Goal: Transaction & Acquisition: Purchase product/service

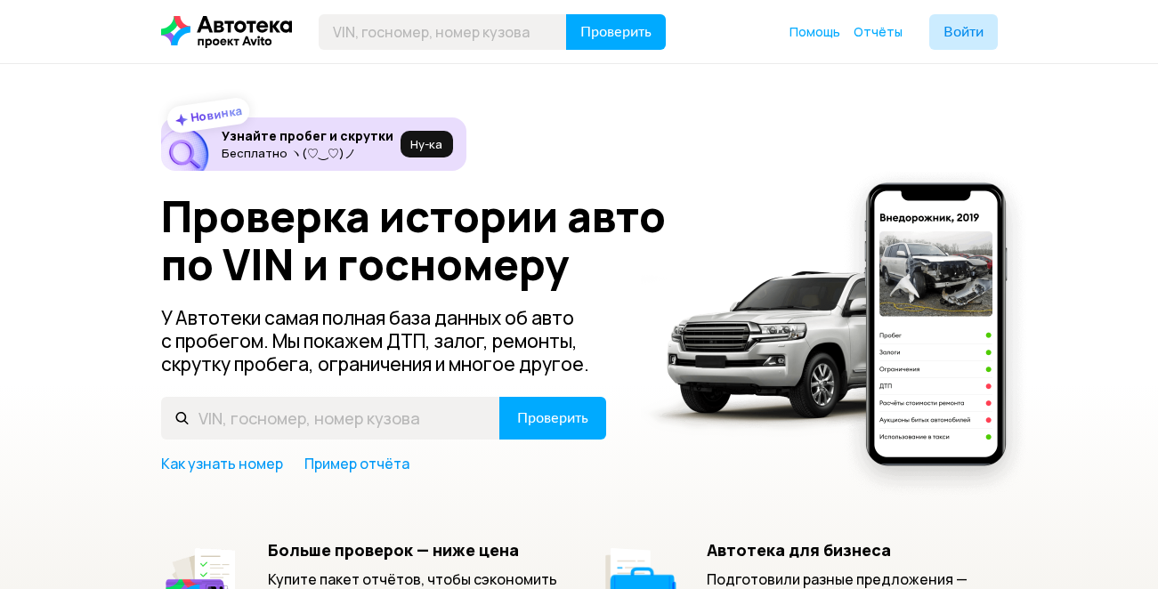
scroll to position [178, 0]
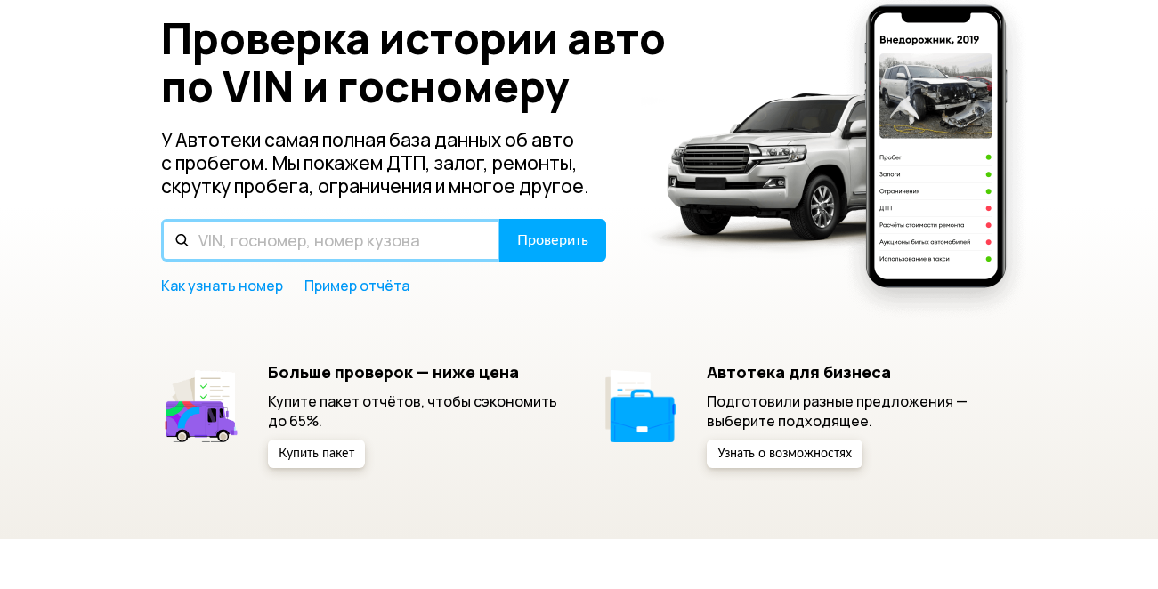
click at [256, 235] on input "text" at bounding box center [330, 240] width 339 height 43
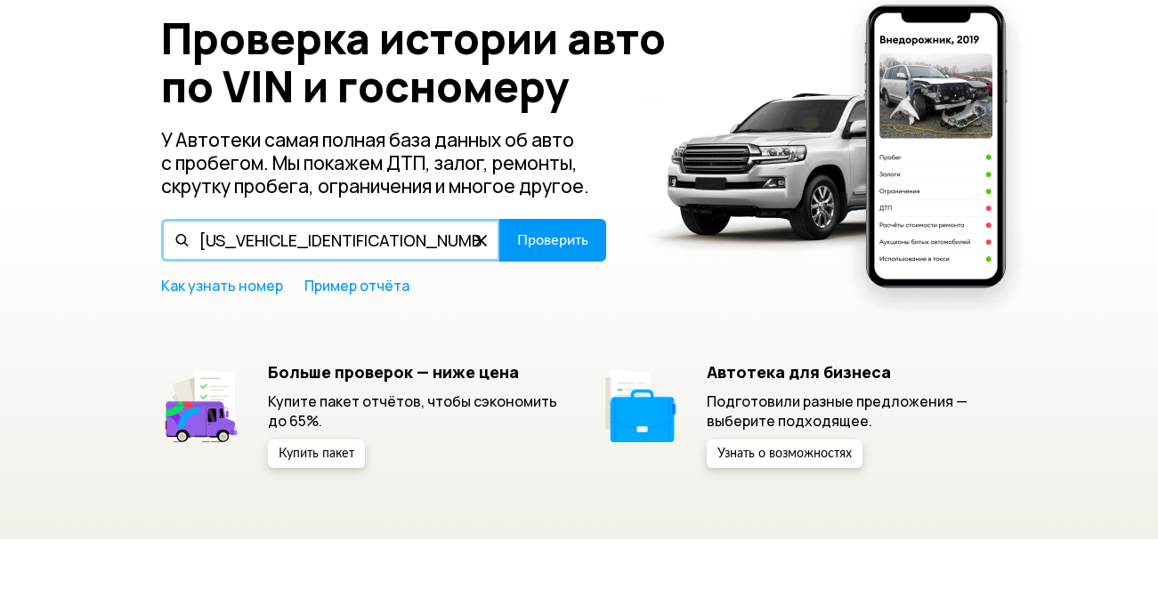
type input "[US_VEHICLE_IDENTIFICATION_NUMBER]"
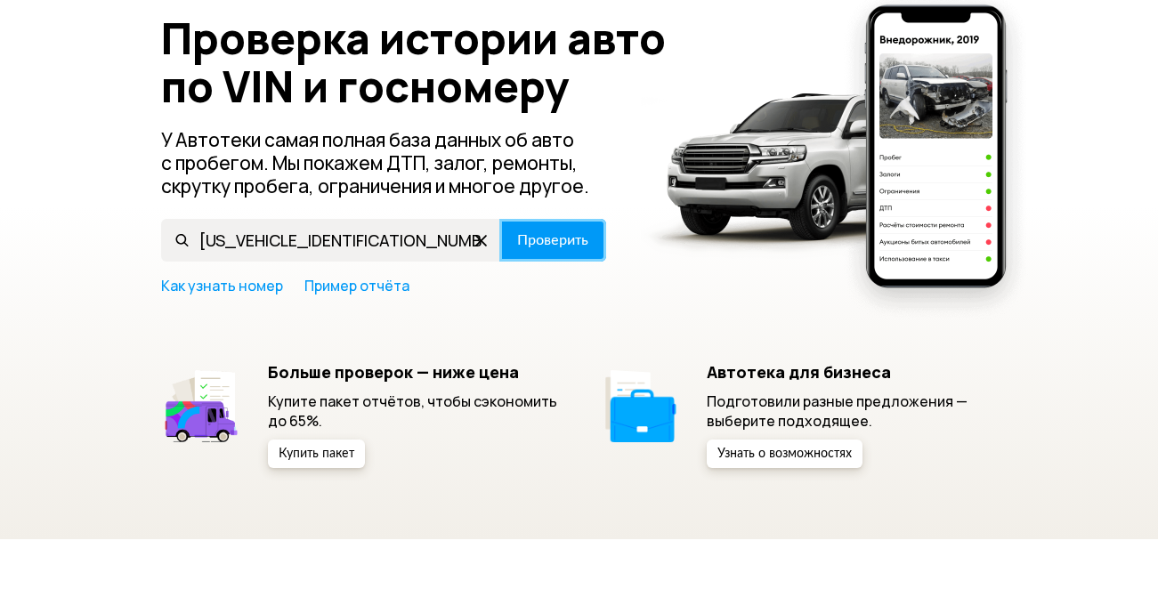
click at [533, 235] on span "Проверить" at bounding box center [552, 240] width 71 height 14
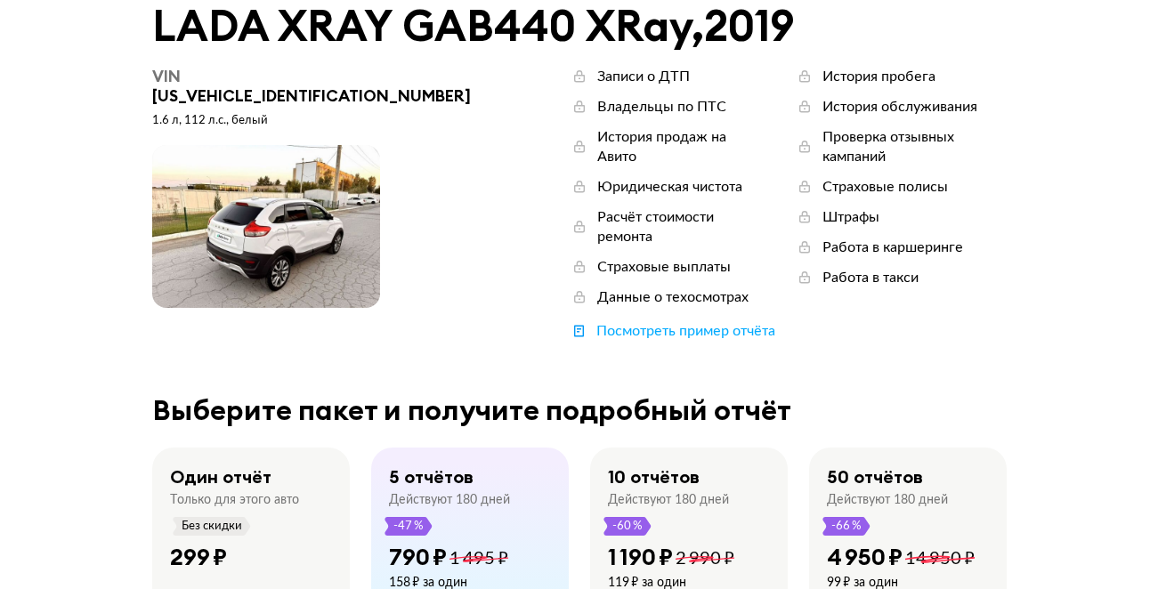
scroll to position [178, 0]
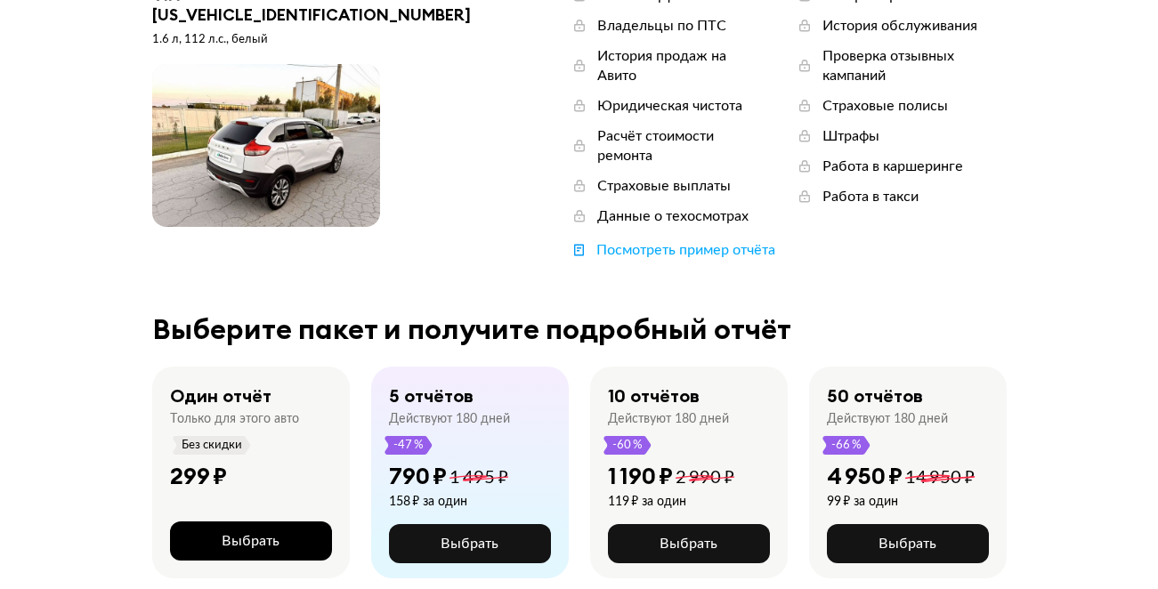
click at [244, 534] on span "Выбрать" at bounding box center [251, 541] width 58 height 14
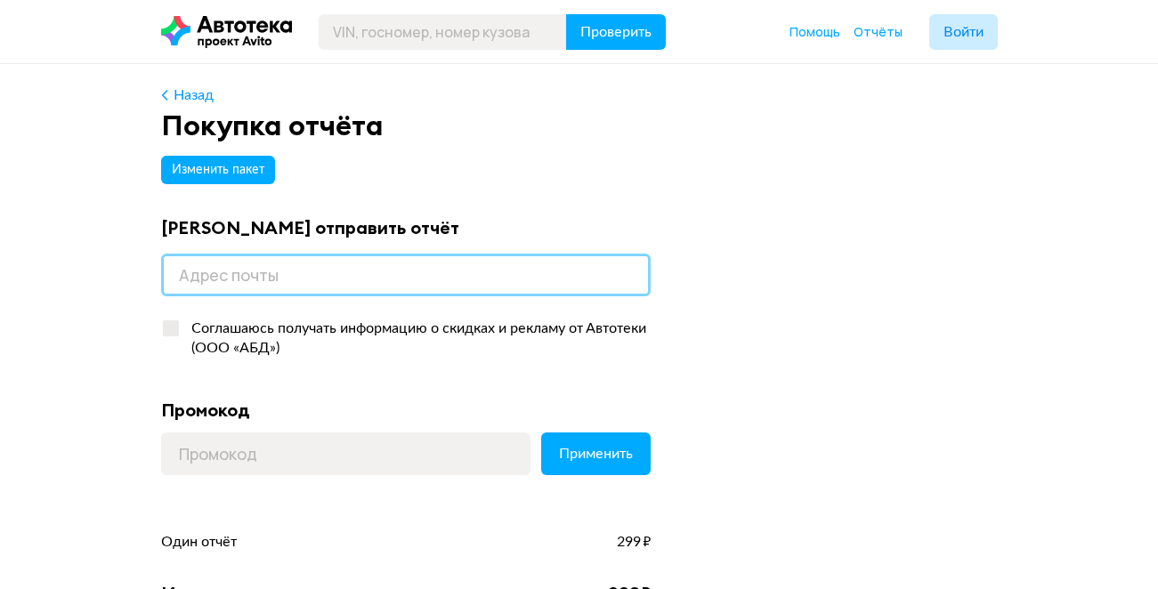
click at [263, 274] on input "email" at bounding box center [406, 275] width 490 height 43
type input "Y"
type input "[EMAIL_ADDRESS][DOMAIN_NAME]"
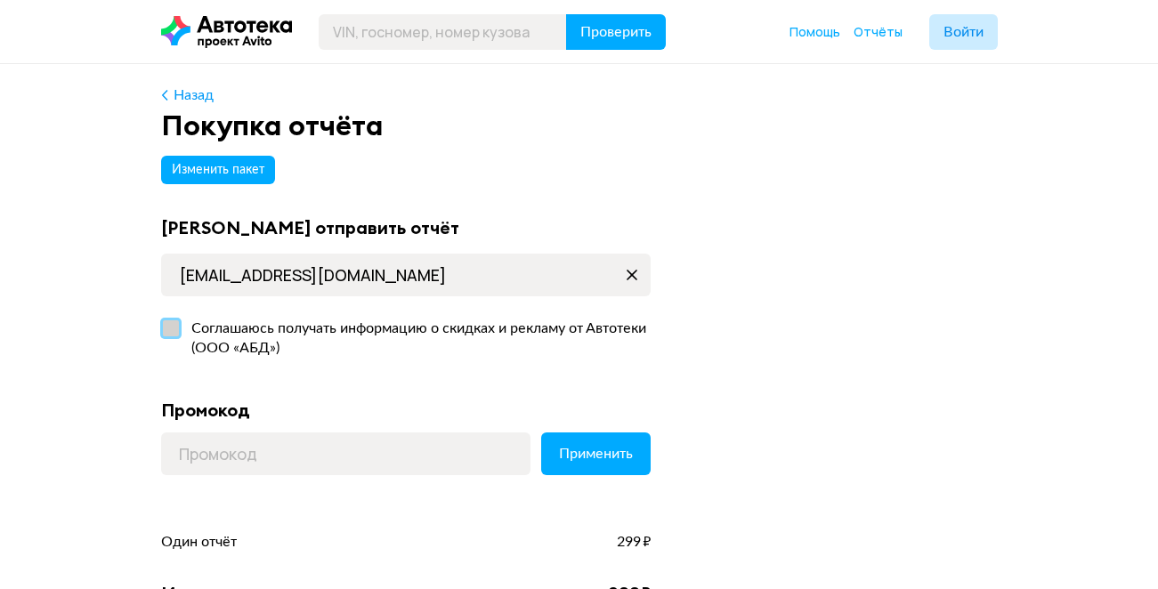
click at [171, 328] on label "Соглашаюсь получать информацию о скидках и рекламу от Автотеки (ООО «АБД»)" at bounding box center [406, 339] width 490 height 55
click at [171, 328] on input "Соглашаюсь получать информацию о скидках и рекламу от Автотеки (ООО «АБД»)" at bounding box center [167, 325] width 12 height 12
checkbox input "true"
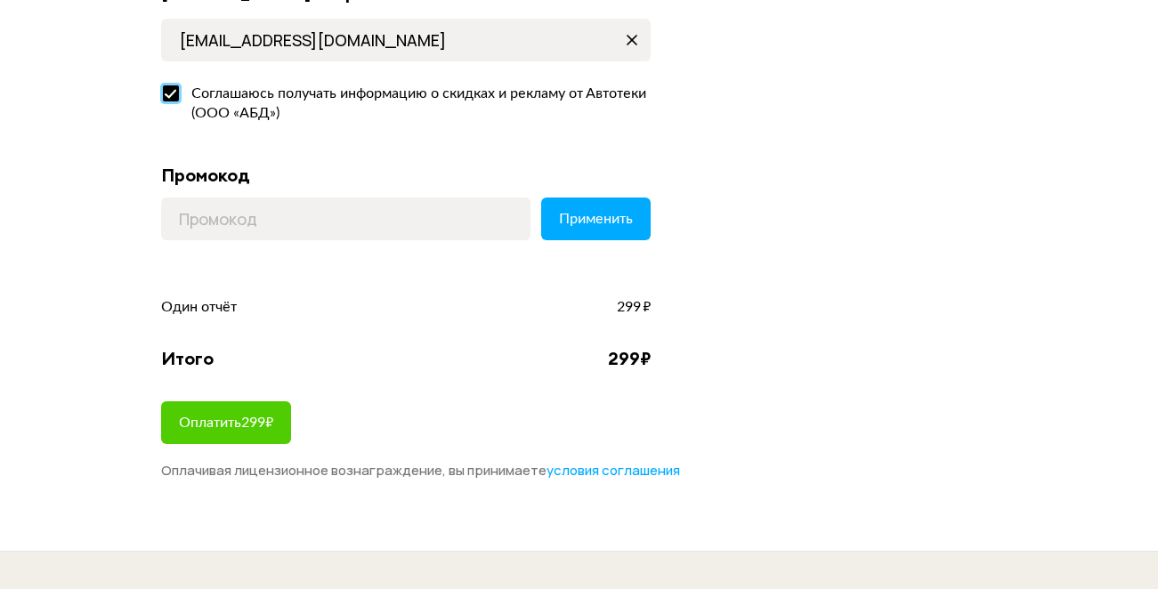
scroll to position [267, 0]
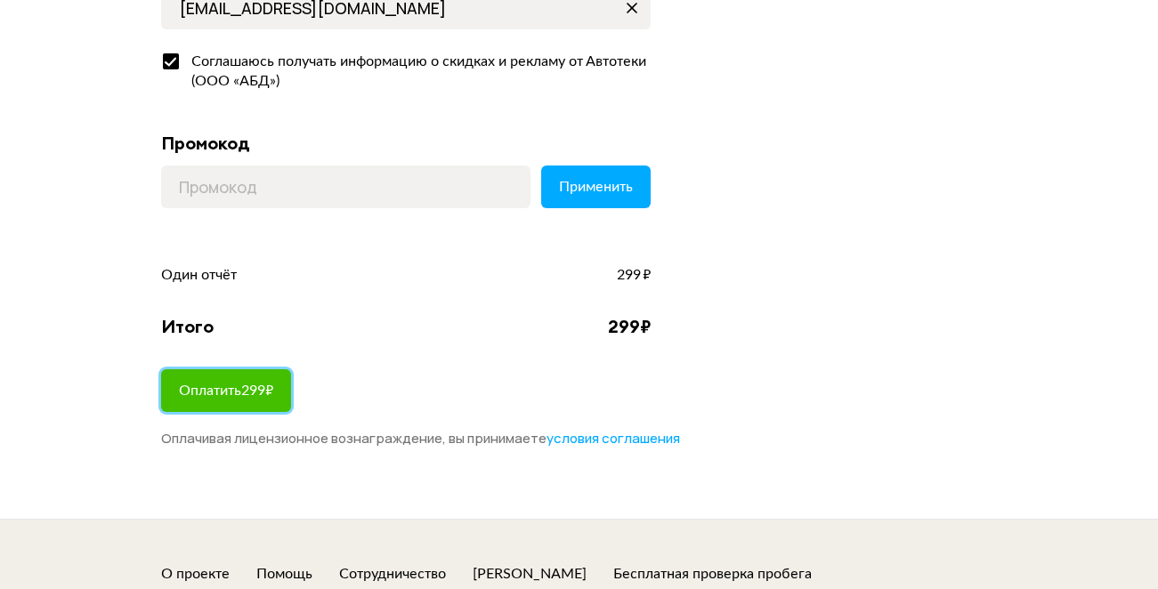
click at [240, 387] on span "Оплатить 299 ₽" at bounding box center [226, 391] width 94 height 14
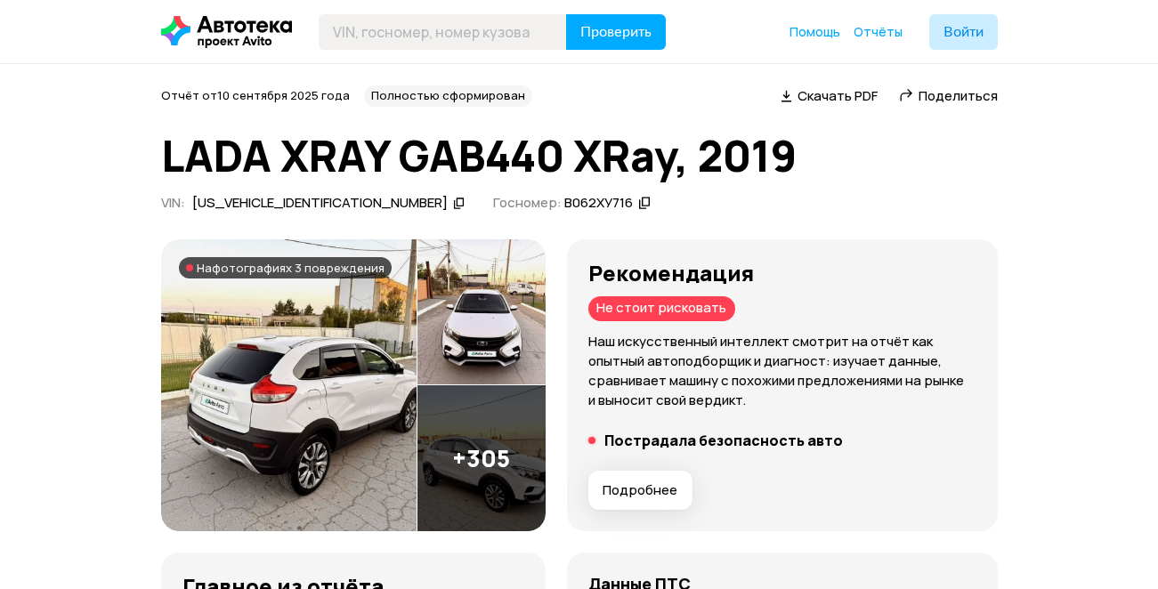
click at [300, 369] on img at bounding box center [289, 386] width 256 height 292
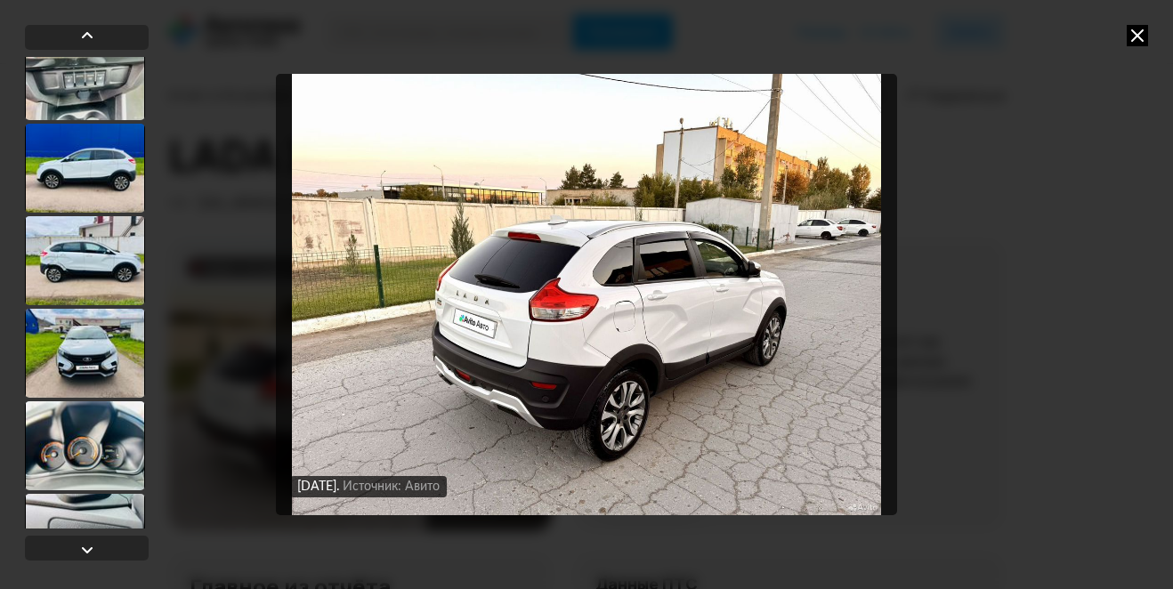
scroll to position [3205, 0]
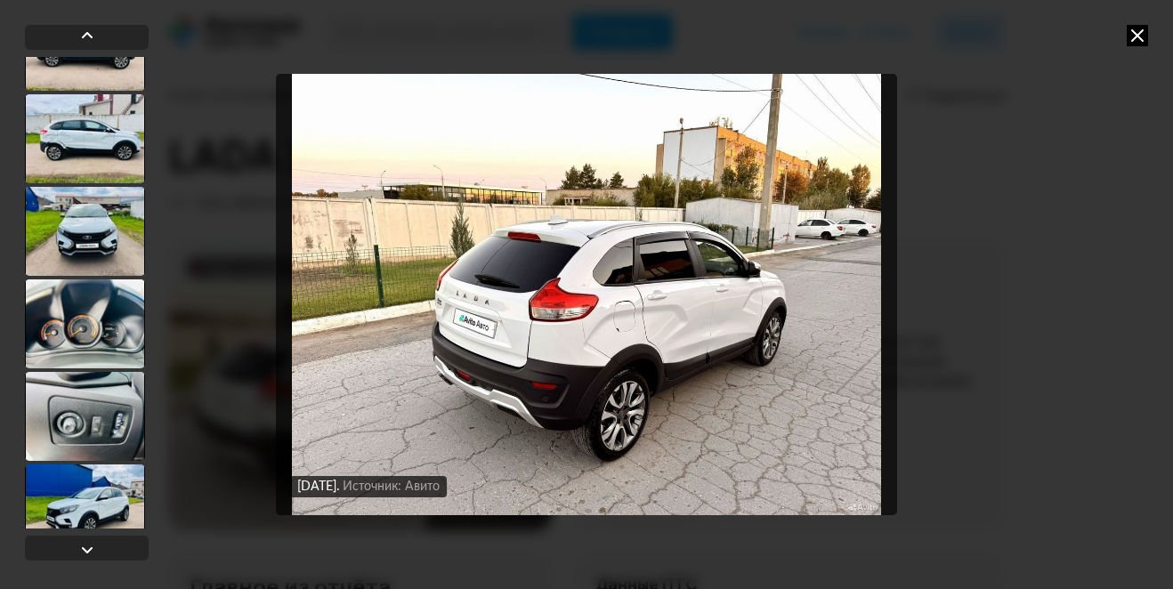
click at [80, 147] on div at bounding box center [85, 138] width 120 height 89
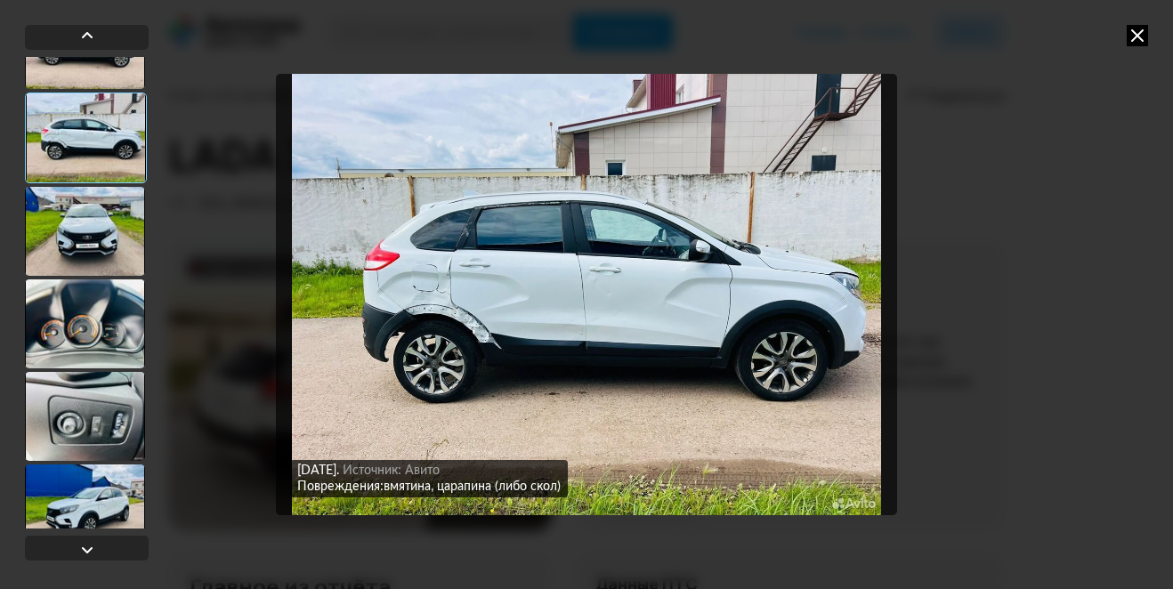
scroll to position [3203, 0]
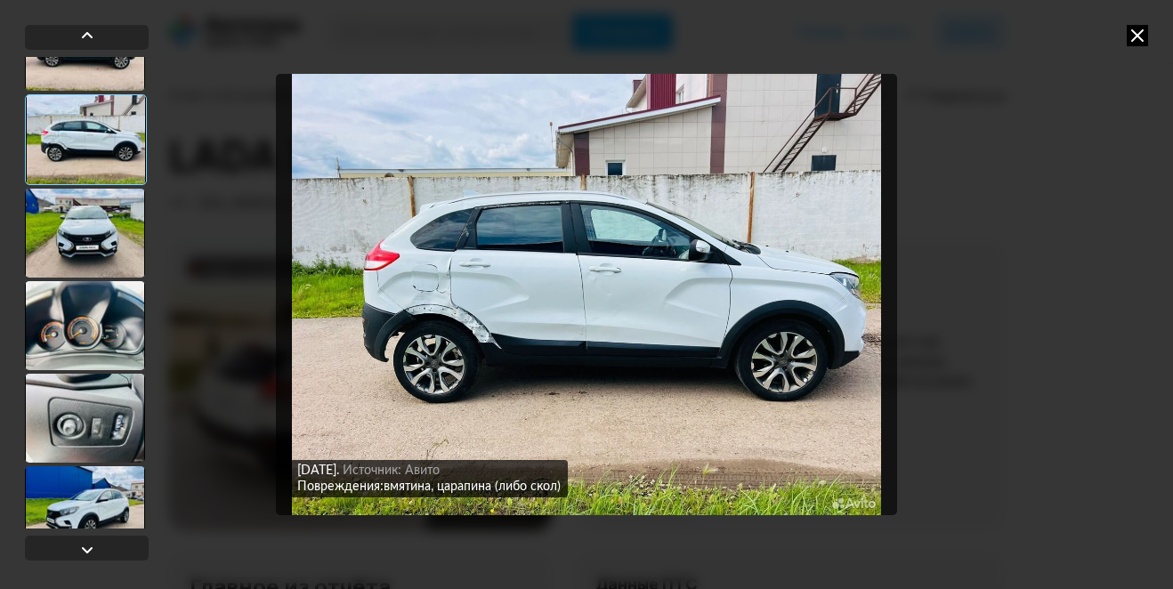
click at [458, 333] on img "Go to Slide 36" at bounding box center [587, 295] width 622 height 443
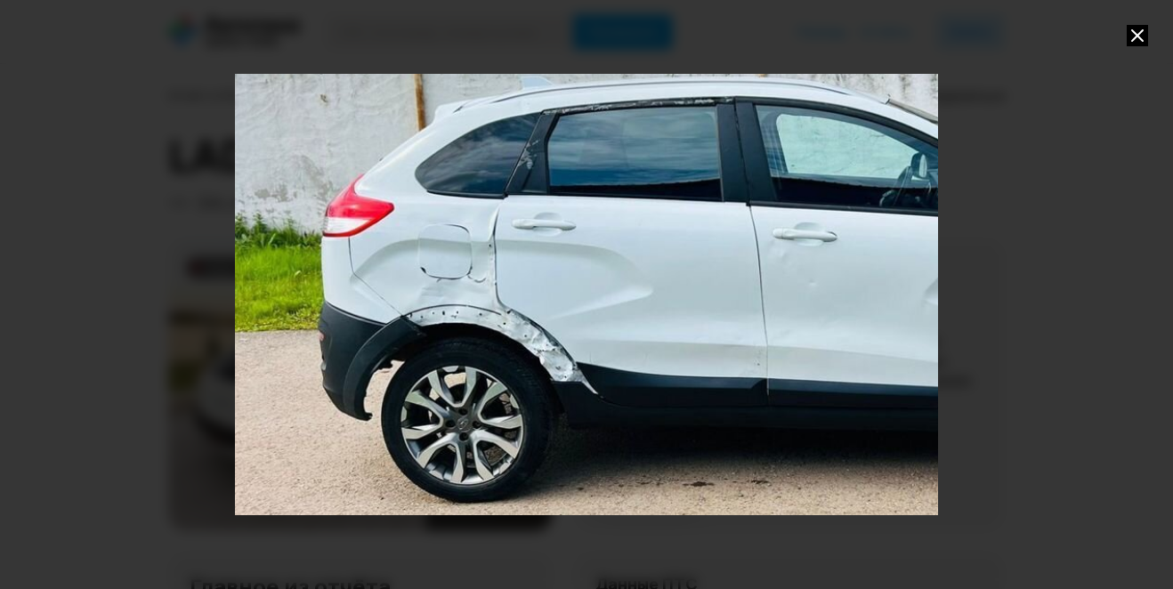
drag, startPoint x: 394, startPoint y: 376, endPoint x: 575, endPoint y: 366, distance: 181.9
click at [575, 366] on div "Go to Slide 36" at bounding box center [768, 284] width 1409 height 884
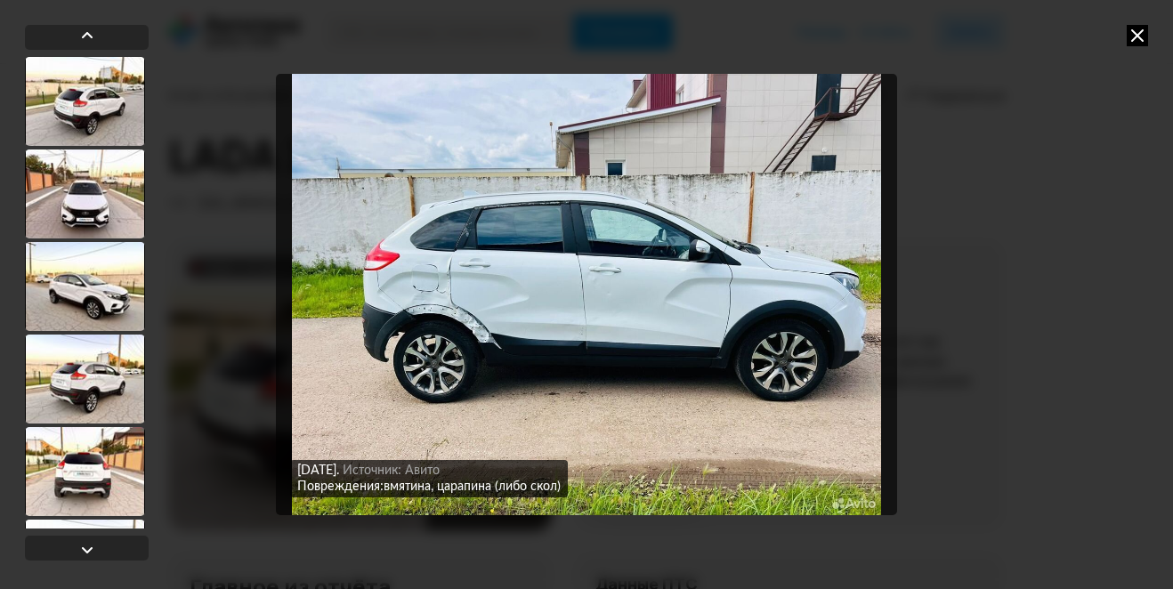
click at [469, 334] on img "Go to Slide 36" at bounding box center [587, 295] width 622 height 443
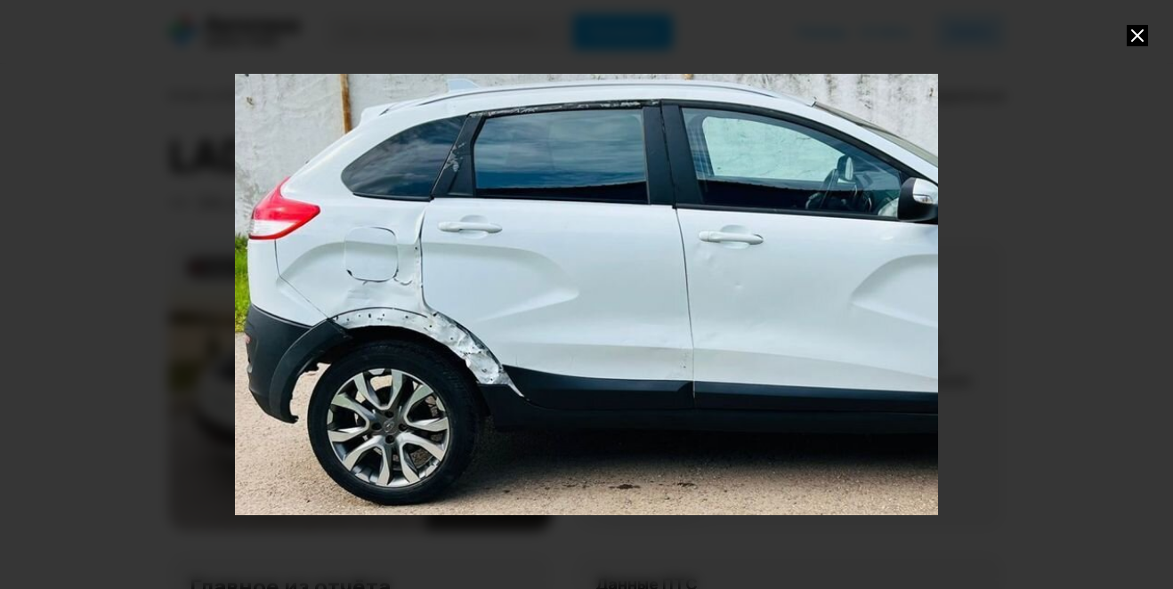
drag, startPoint x: 335, startPoint y: 270, endPoint x: 443, endPoint y: 263, distance: 108.0
click at [443, 263] on div "Go to Slide 36" at bounding box center [694, 287] width 1409 height 884
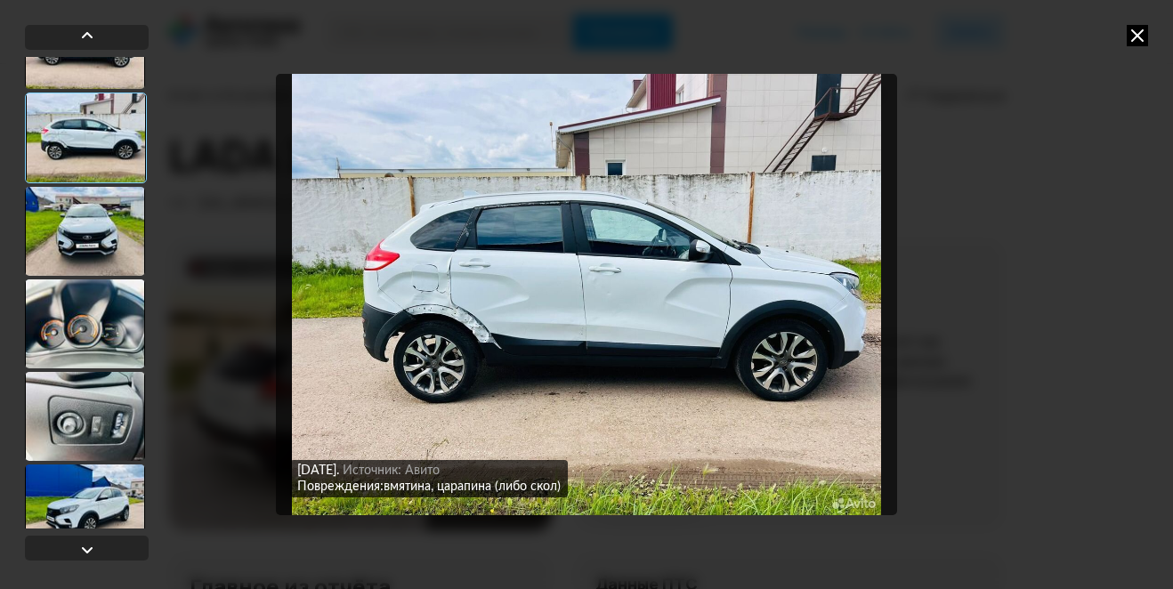
scroll to position [3294, 0]
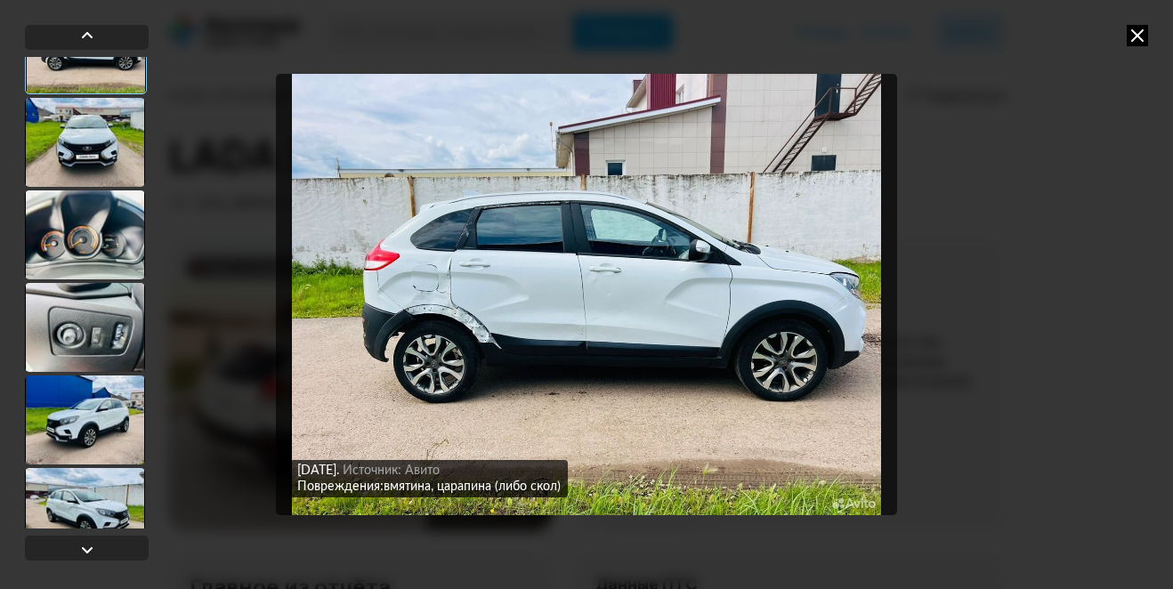
click at [101, 235] on div at bounding box center [85, 235] width 120 height 89
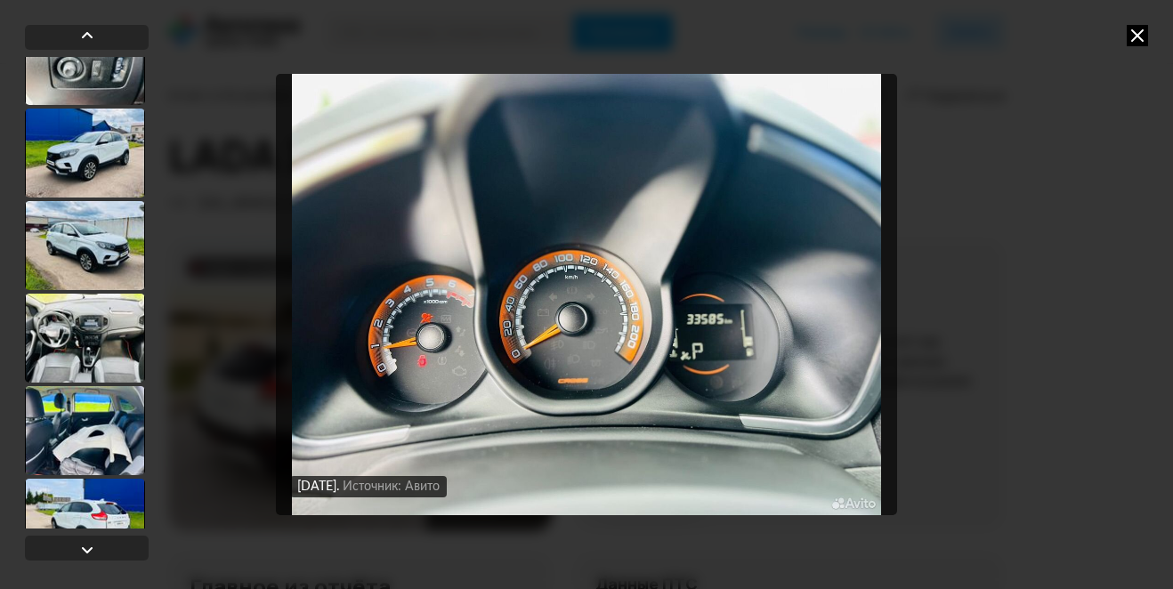
scroll to position [3650, 0]
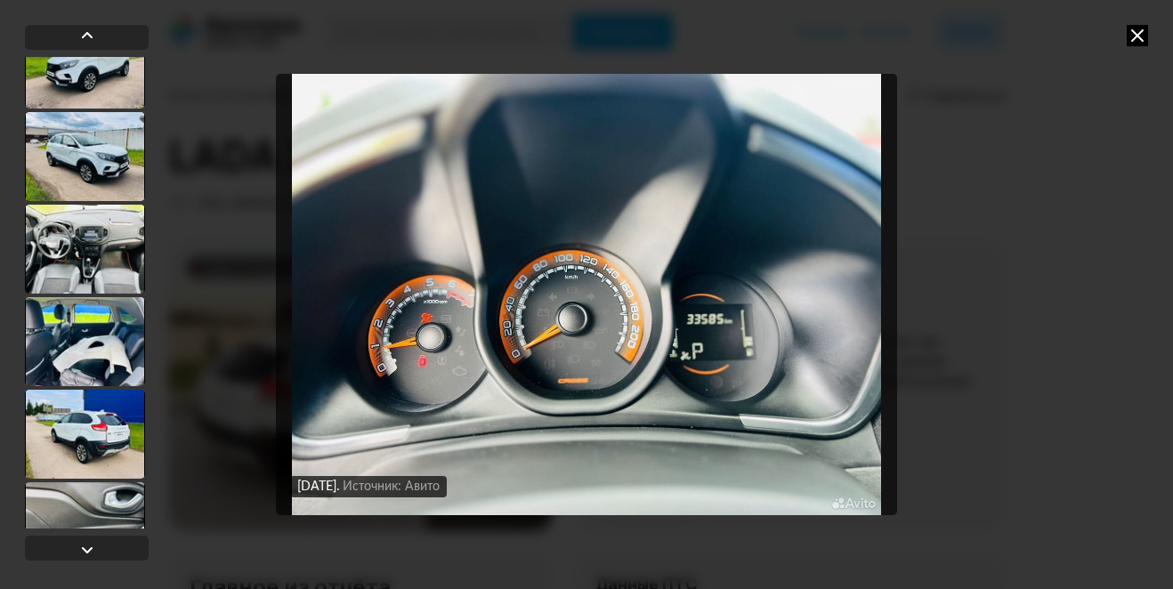
click at [75, 353] on div at bounding box center [85, 341] width 120 height 89
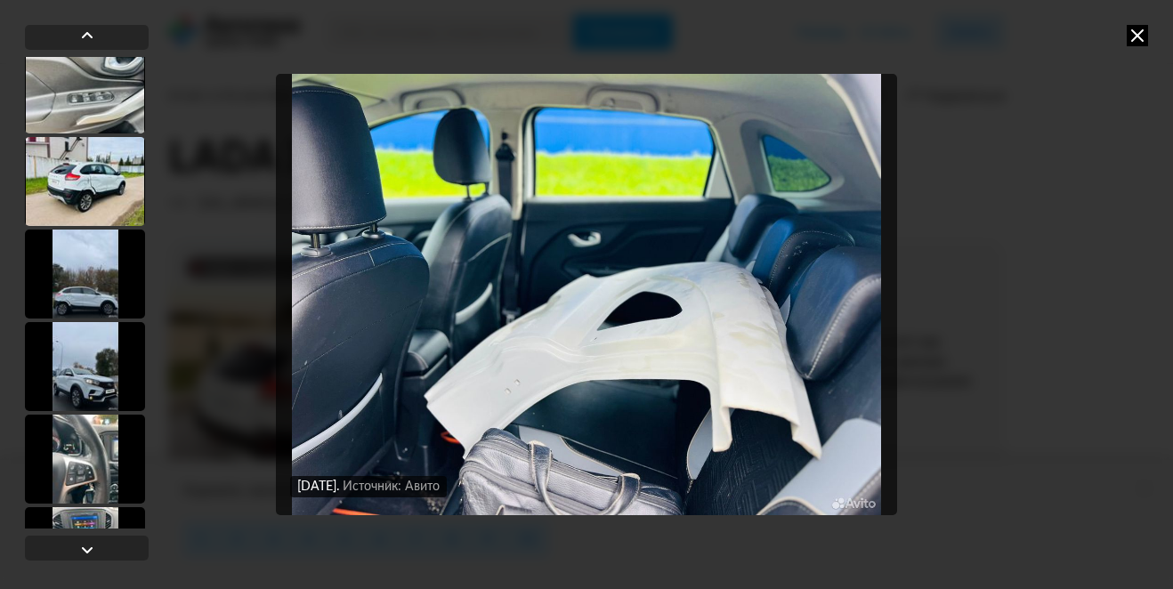
scroll to position [4272, 0]
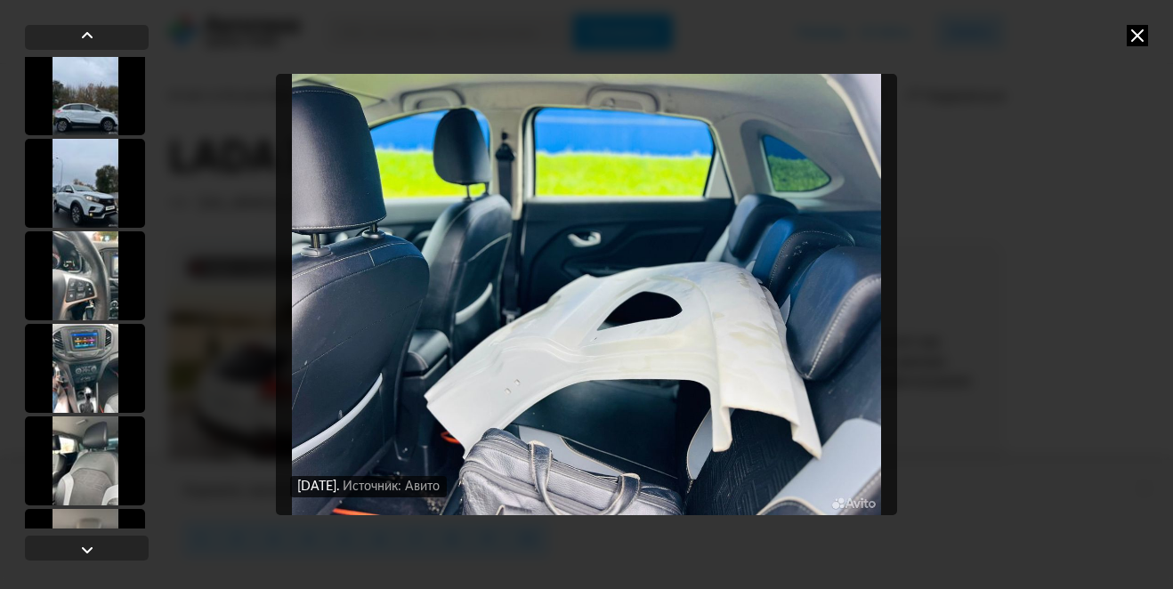
click at [72, 282] on div at bounding box center [85, 275] width 120 height 89
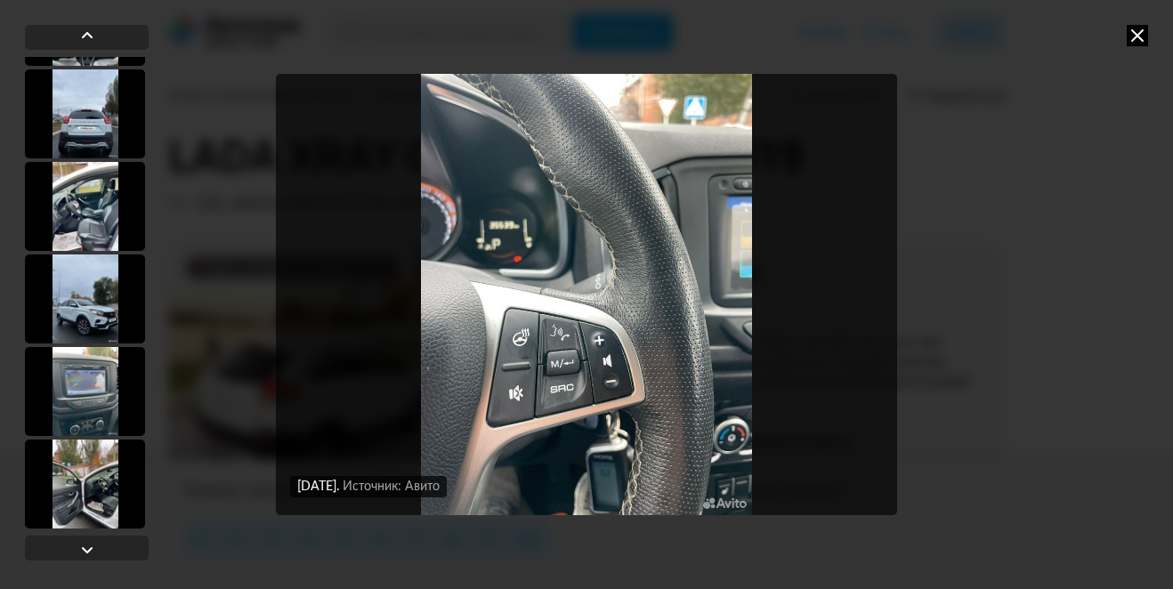
scroll to position [4893, 0]
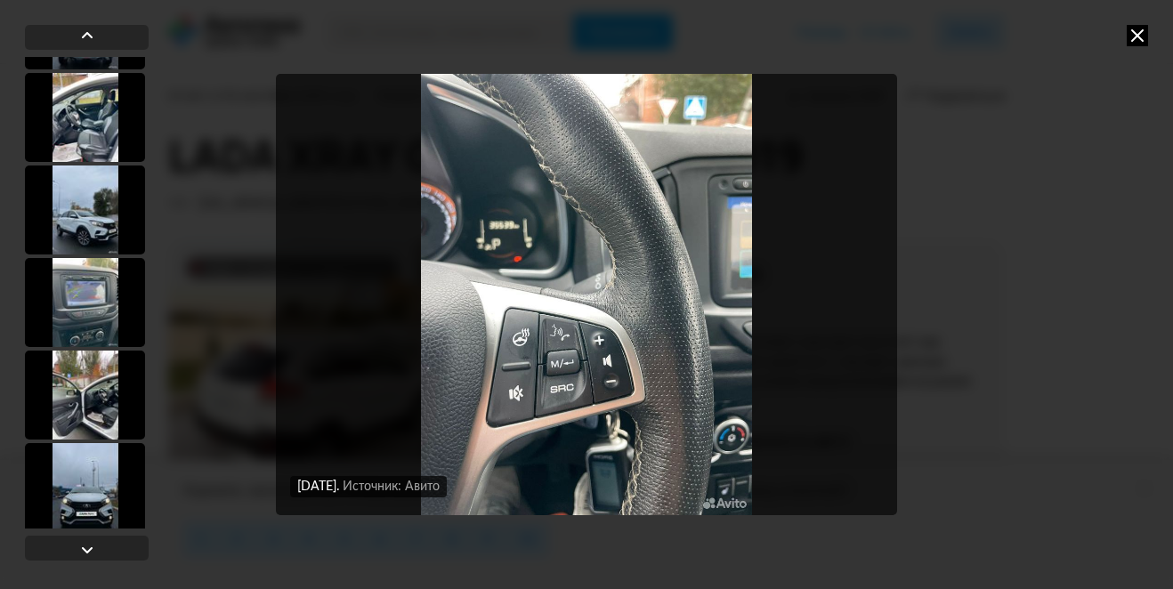
click at [90, 228] on div at bounding box center [85, 210] width 120 height 89
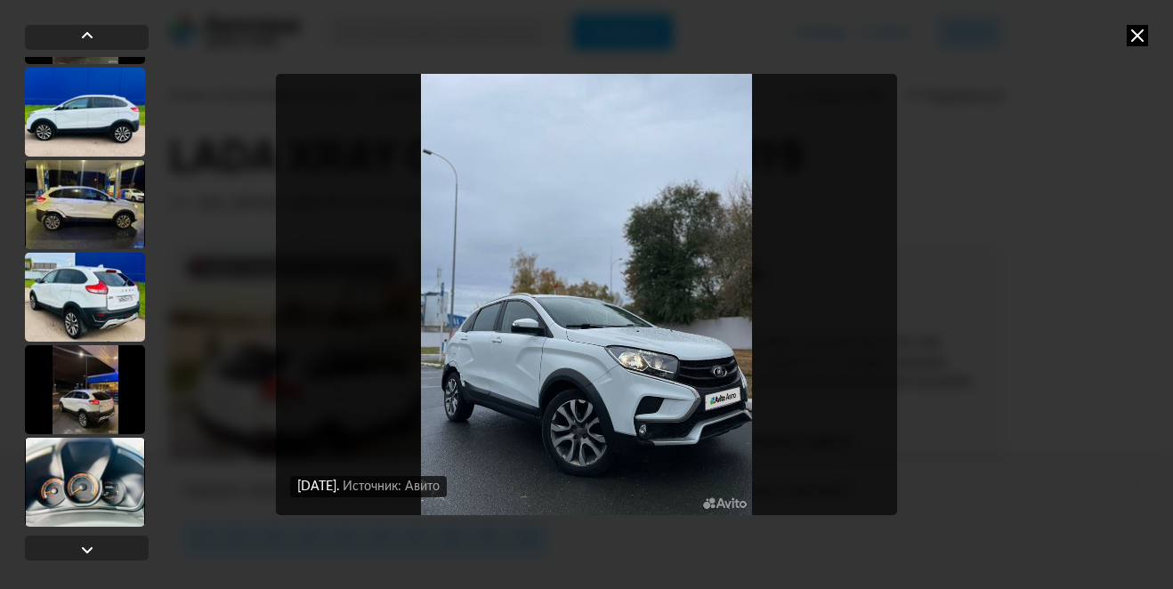
scroll to position [6850, 0]
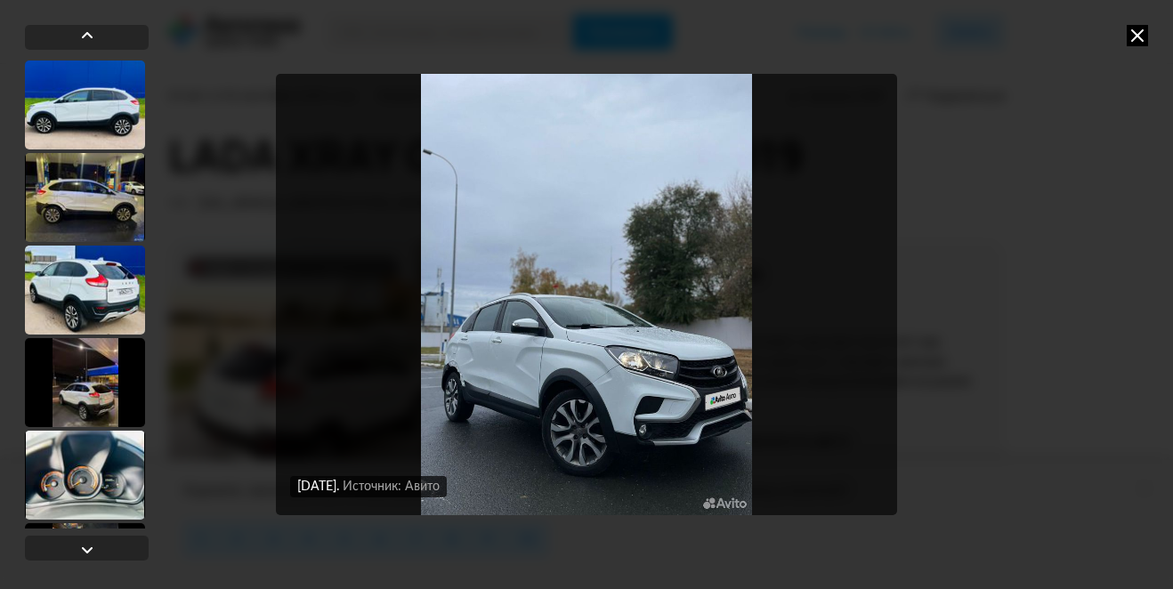
click at [61, 298] on div at bounding box center [85, 290] width 120 height 89
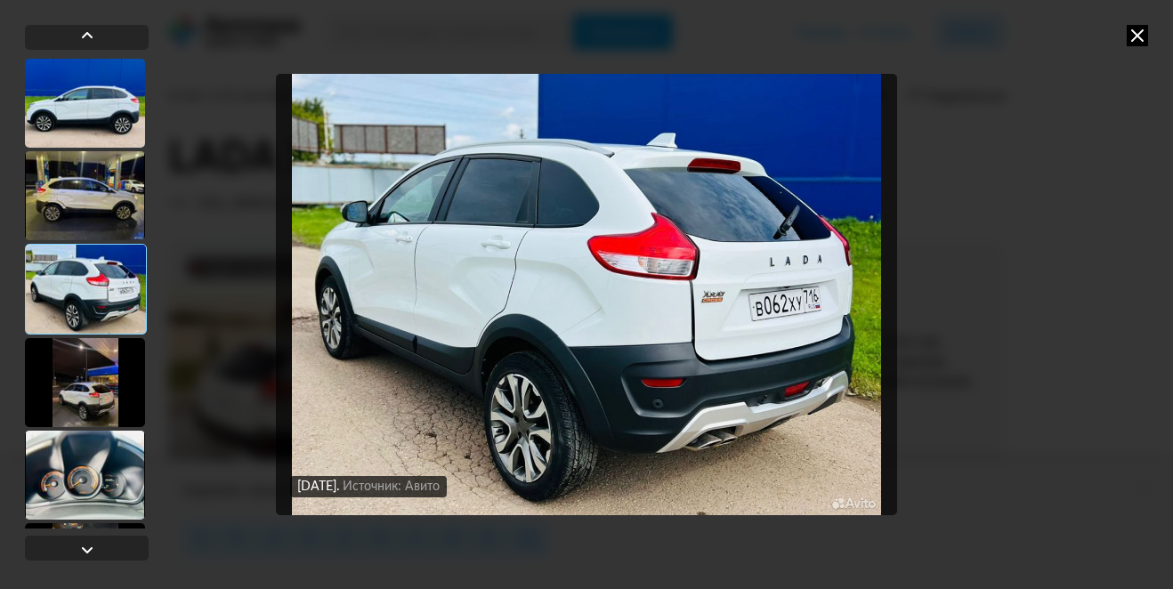
scroll to position [6849, 0]
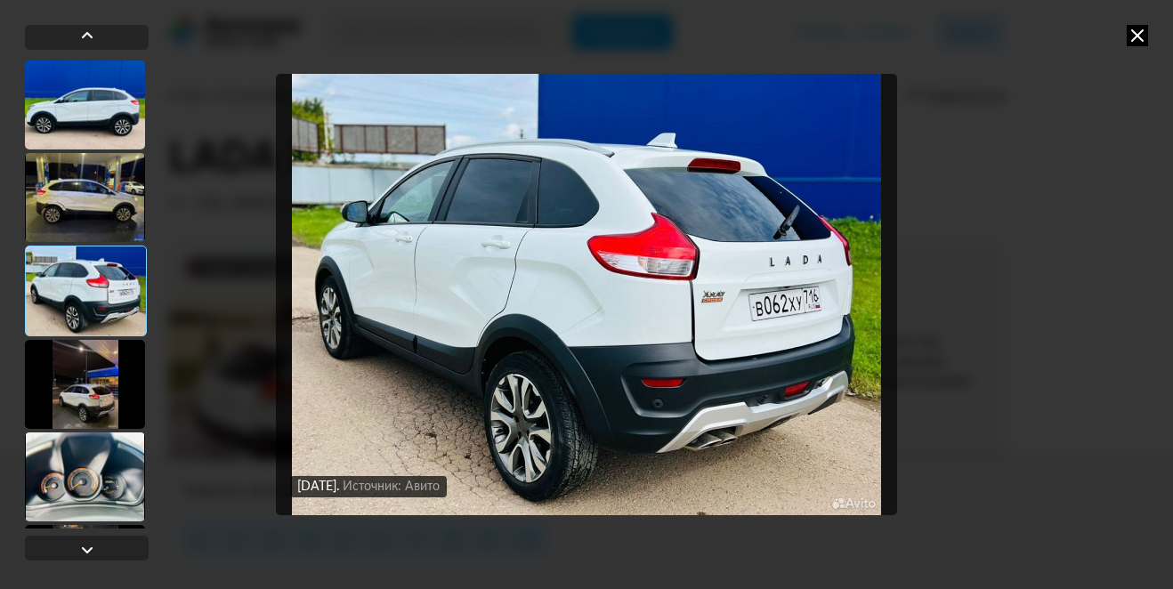
click at [77, 458] on div at bounding box center [85, 477] width 120 height 89
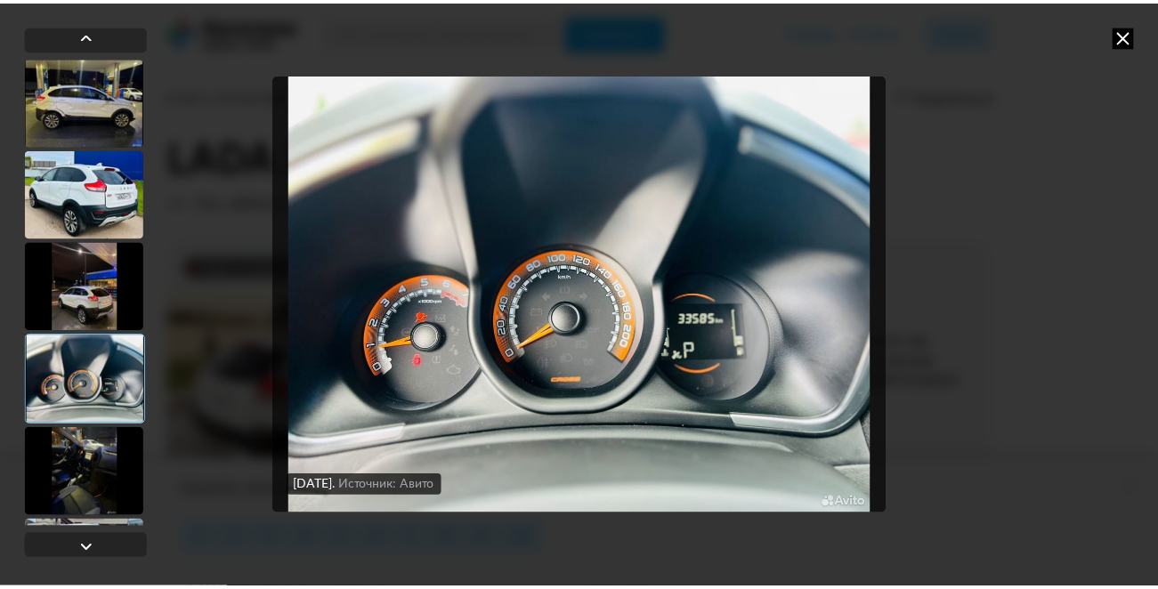
scroll to position [7205, 0]
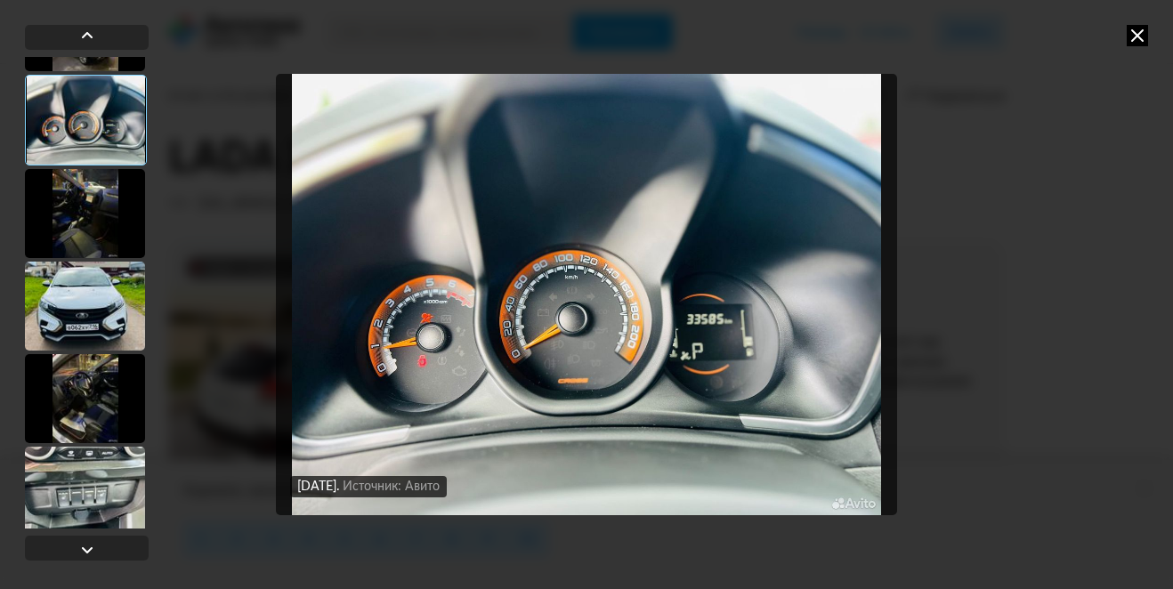
click at [1136, 33] on icon at bounding box center [1137, 35] width 21 height 21
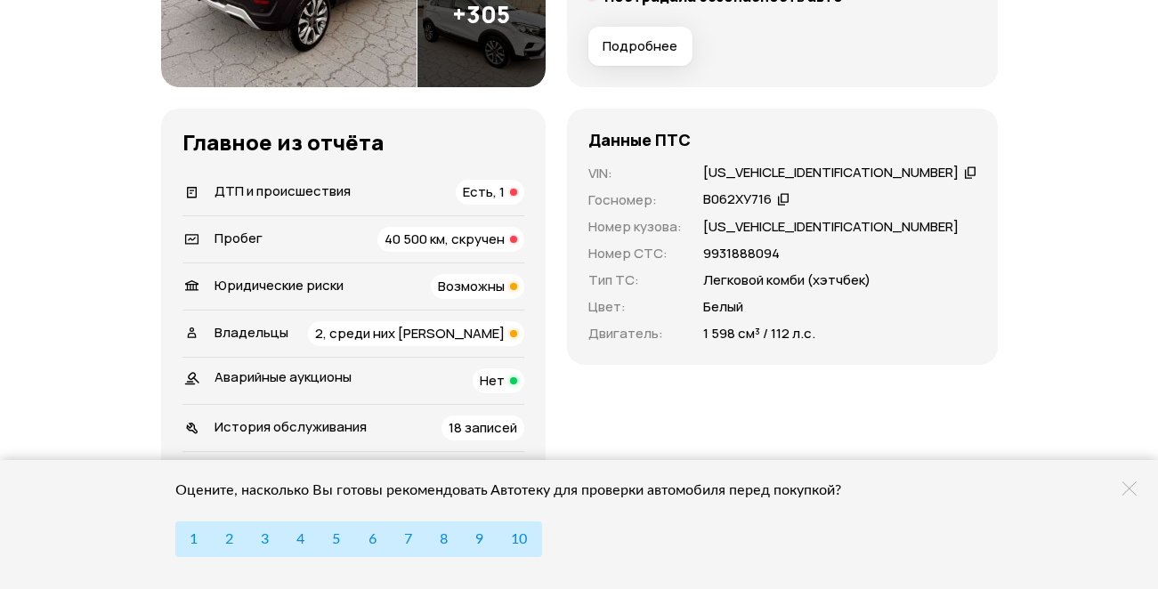
scroll to position [445, 0]
click at [446, 237] on span "40 500 км, скручен" at bounding box center [445, 238] width 120 height 19
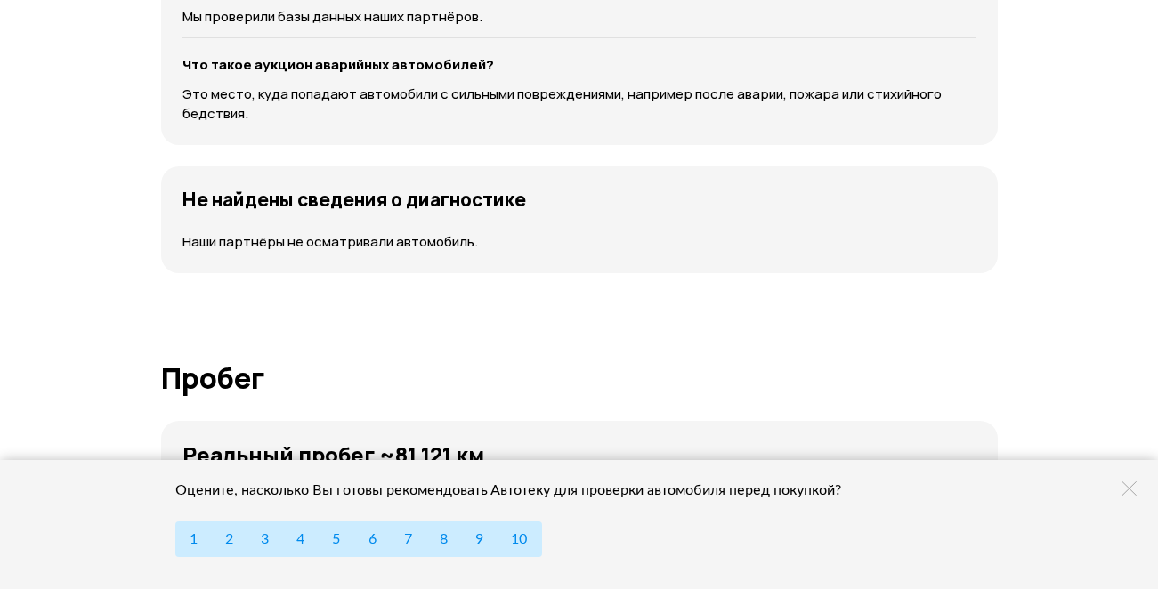
scroll to position [2987, 0]
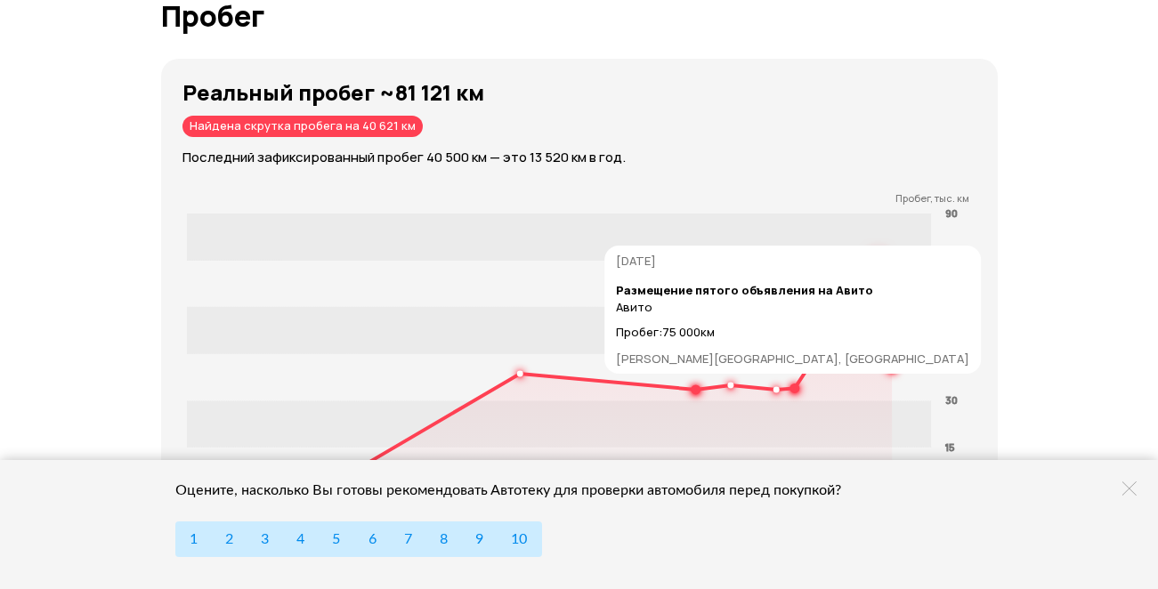
click at [873, 383] on icon at bounding box center [542, 378] width 702 height 234
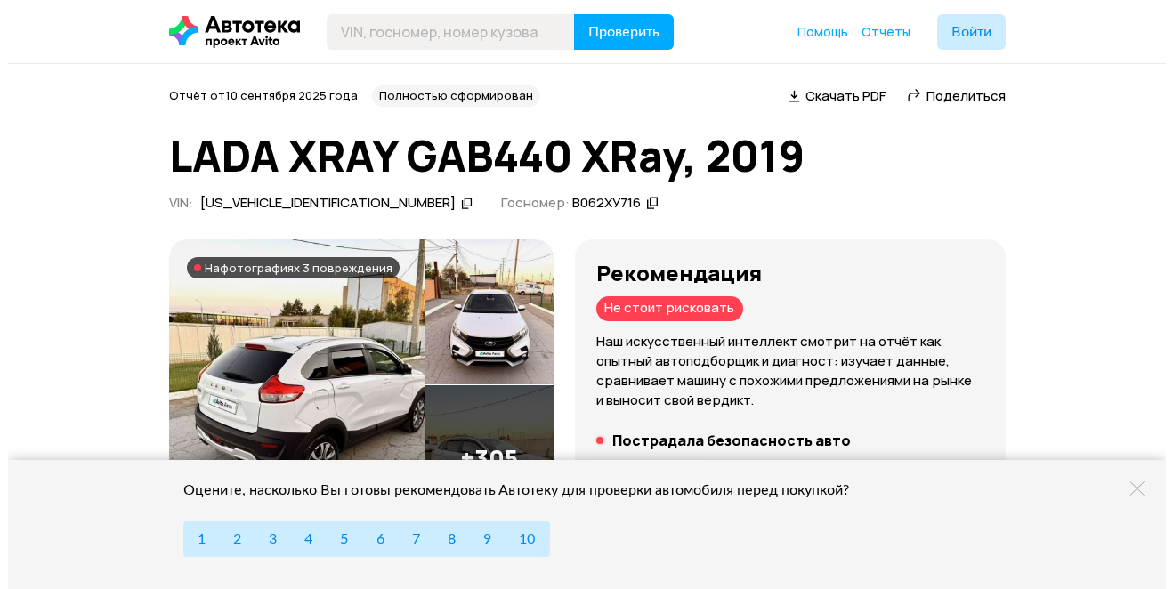
scroll to position [89, 0]
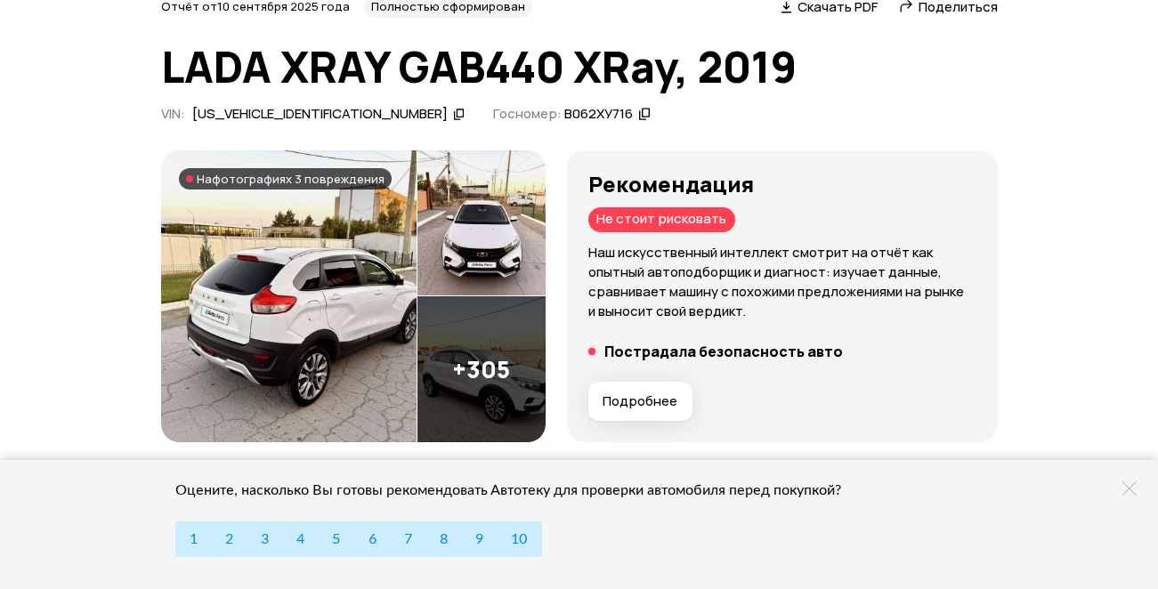
click at [338, 326] on img at bounding box center [289, 296] width 256 height 292
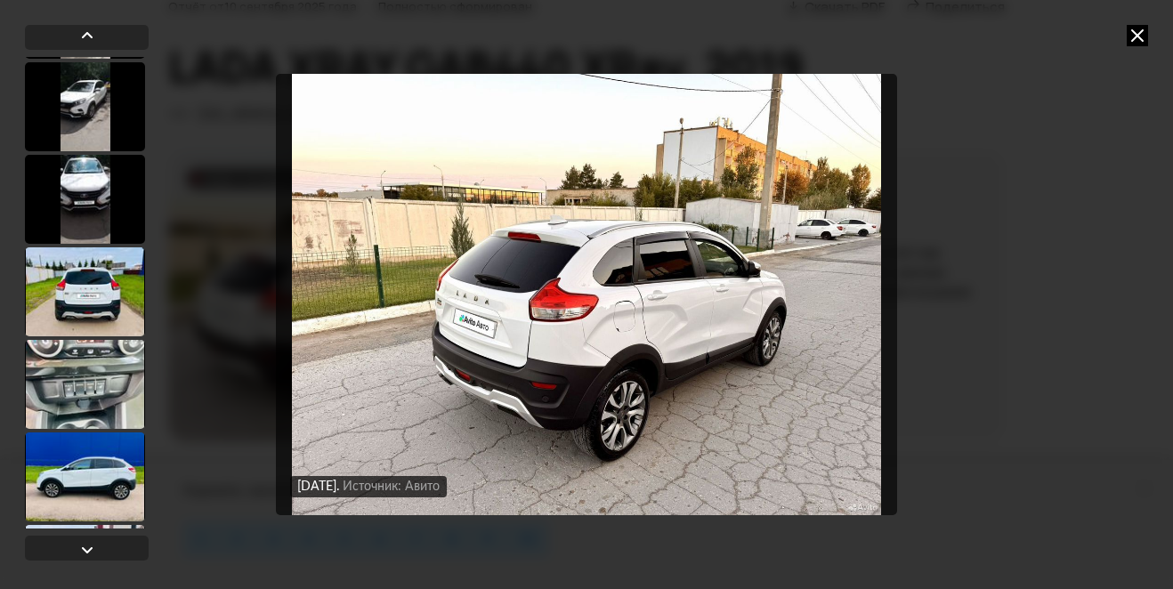
scroll to position [3027, 0]
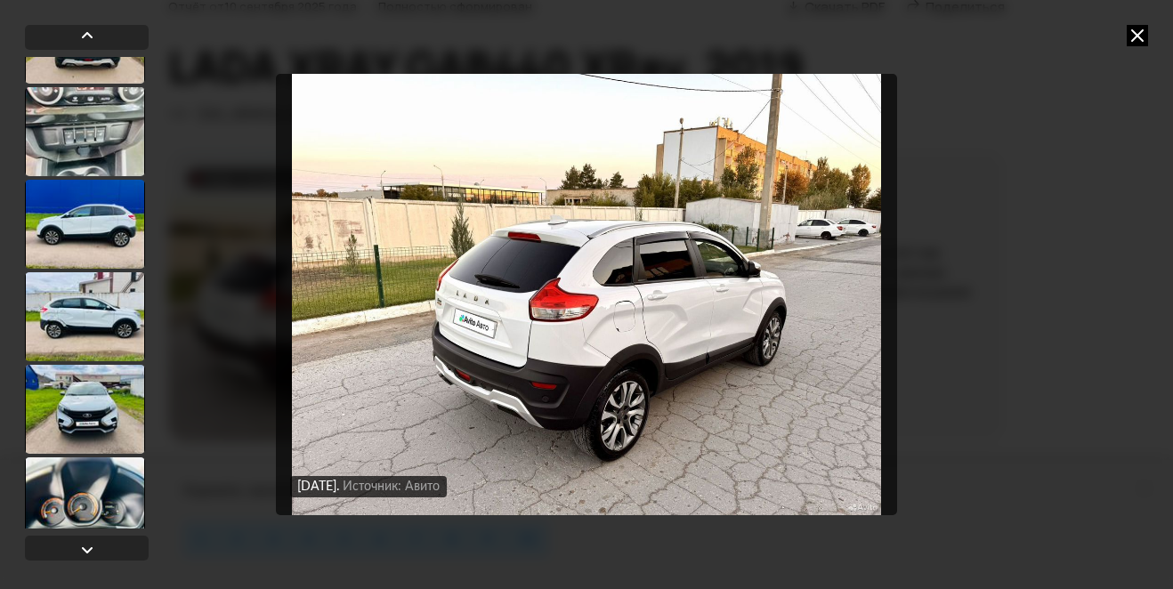
click at [78, 313] on div at bounding box center [85, 316] width 120 height 89
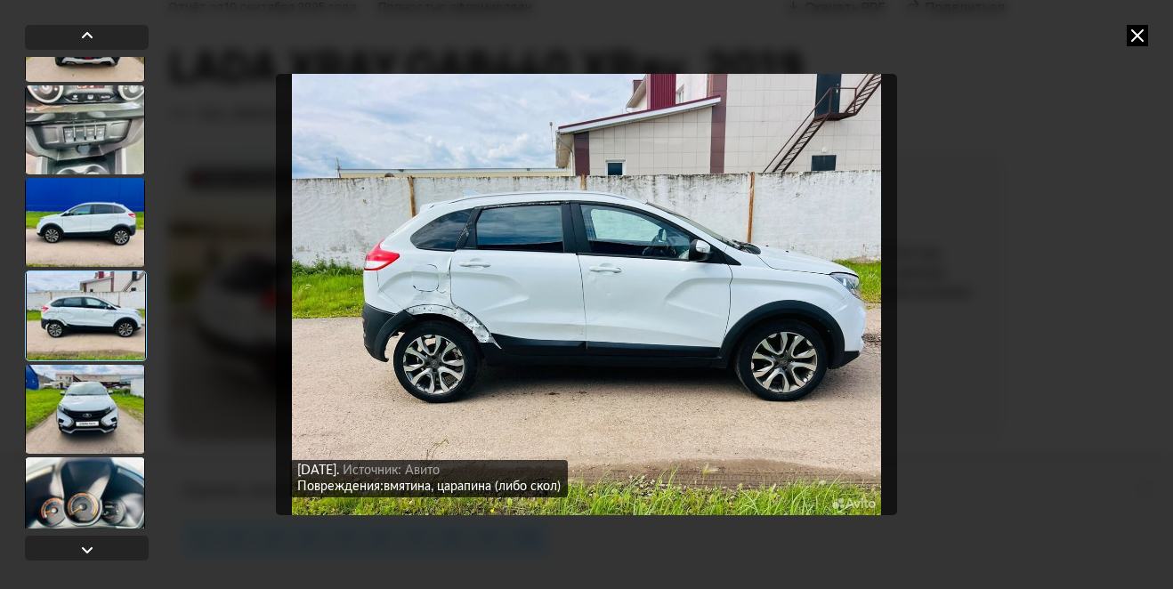
scroll to position [3025, 0]
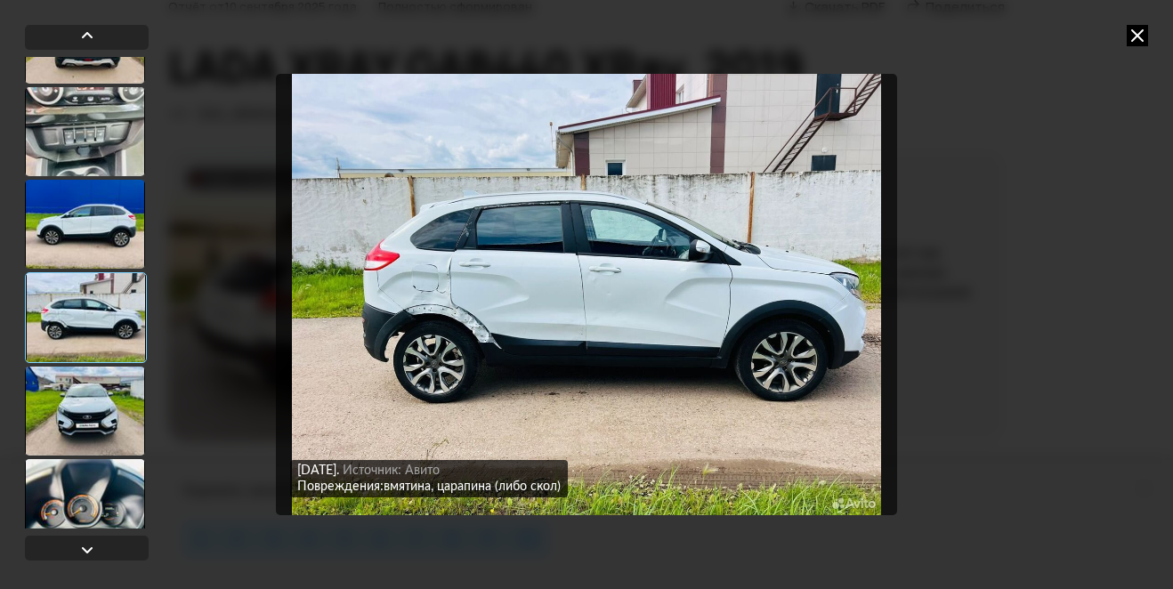
click at [536, 361] on img "Go to Slide 36" at bounding box center [587, 295] width 622 height 443
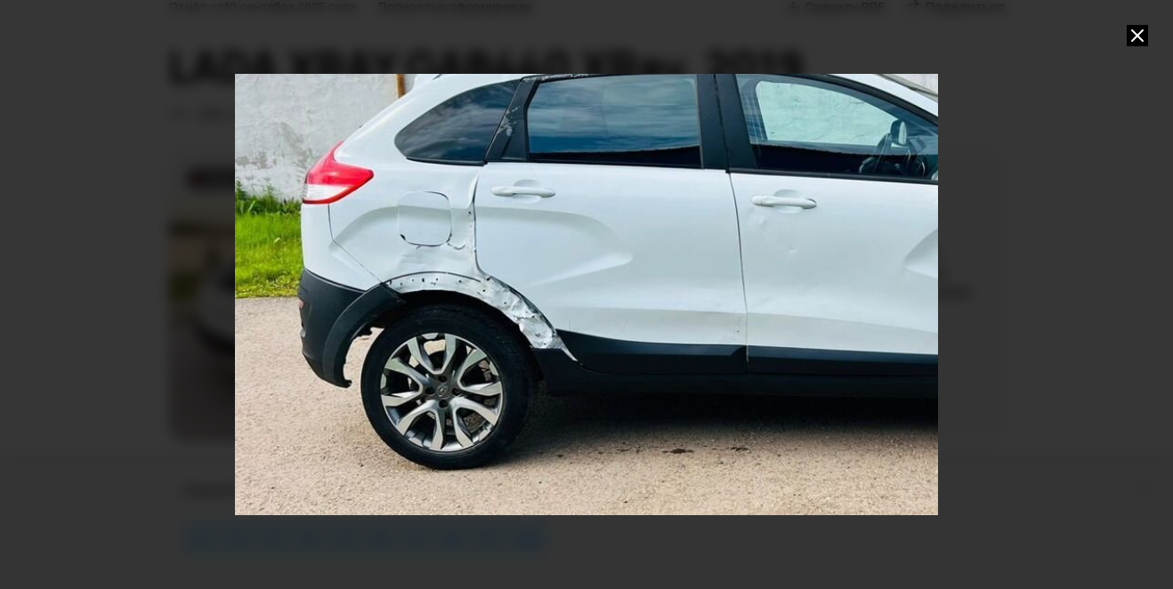
drag, startPoint x: 384, startPoint y: 413, endPoint x: 545, endPoint y: 370, distance: 166.7
click at [545, 370] on div "Go to Slide 36" at bounding box center [748, 251] width 1409 height 884
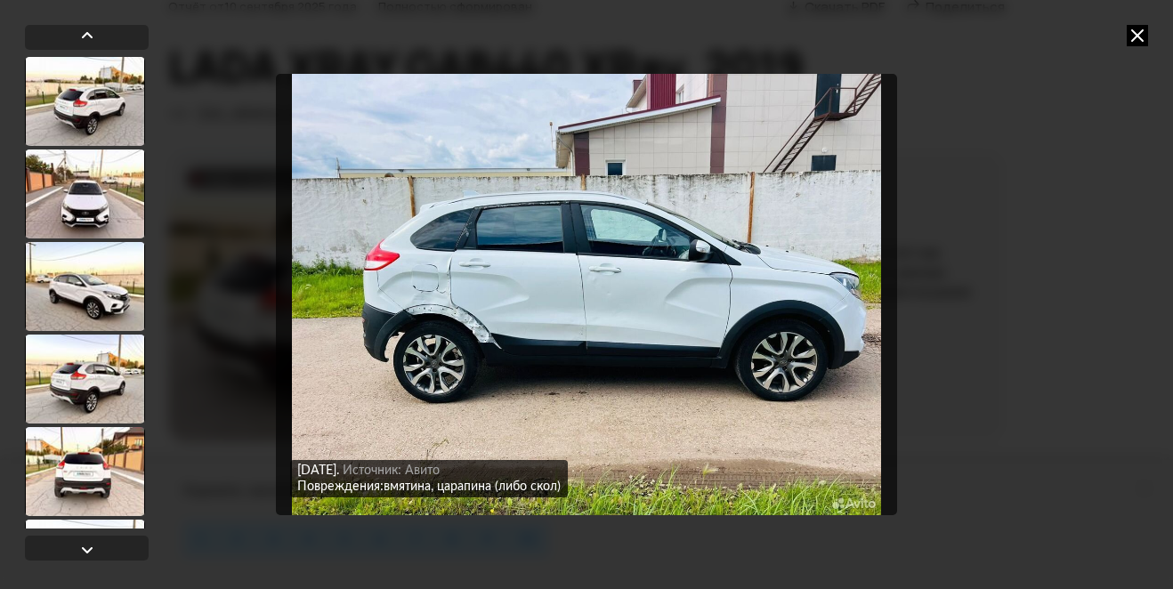
click at [466, 307] on img "Go to Slide 36" at bounding box center [587, 295] width 622 height 443
